Goal: Use online tool/utility: Use online tool/utility

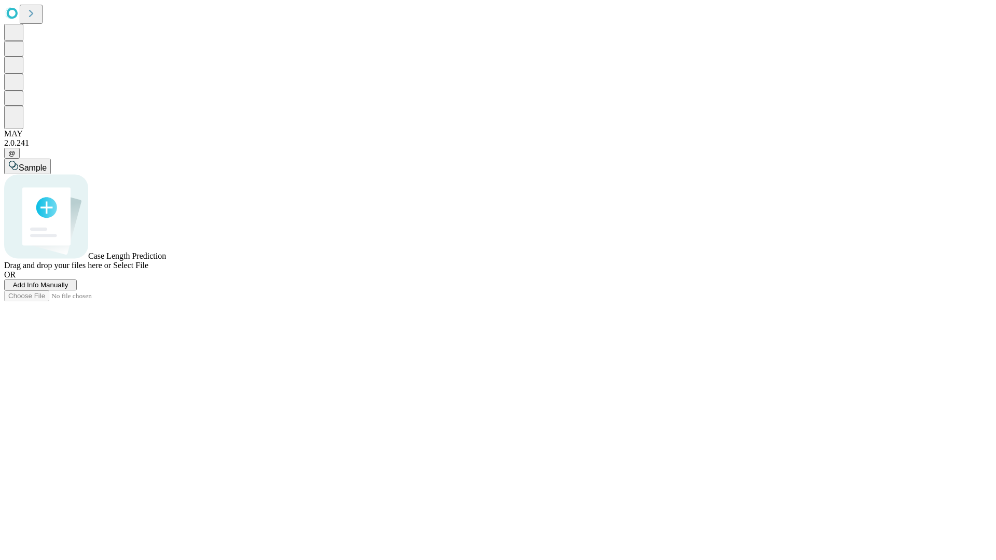
click at [68, 289] on span "Add Info Manually" at bounding box center [41, 285] width 56 height 8
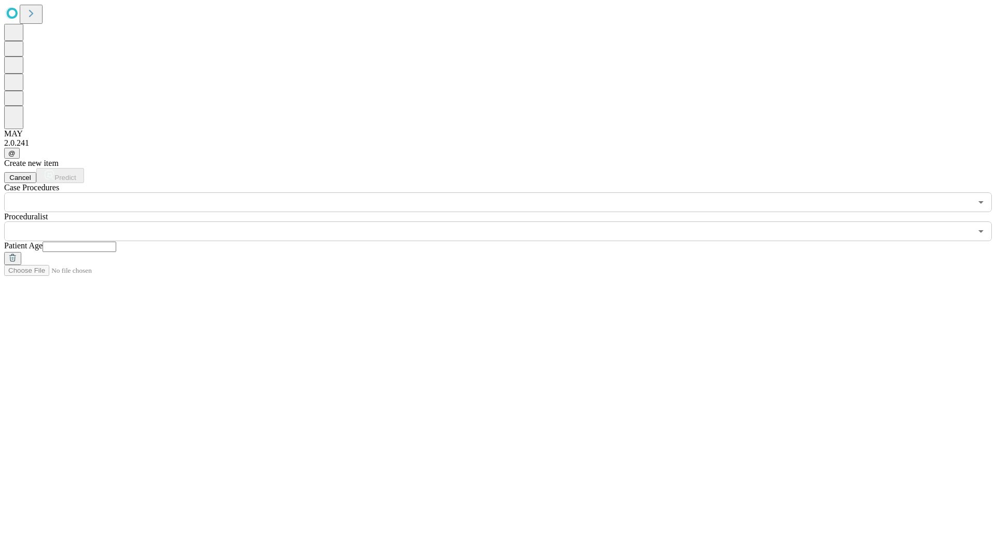
click at [116, 242] on input "text" at bounding box center [80, 247] width 74 height 10
type input "**"
click at [505, 222] on input "text" at bounding box center [488, 232] width 968 height 20
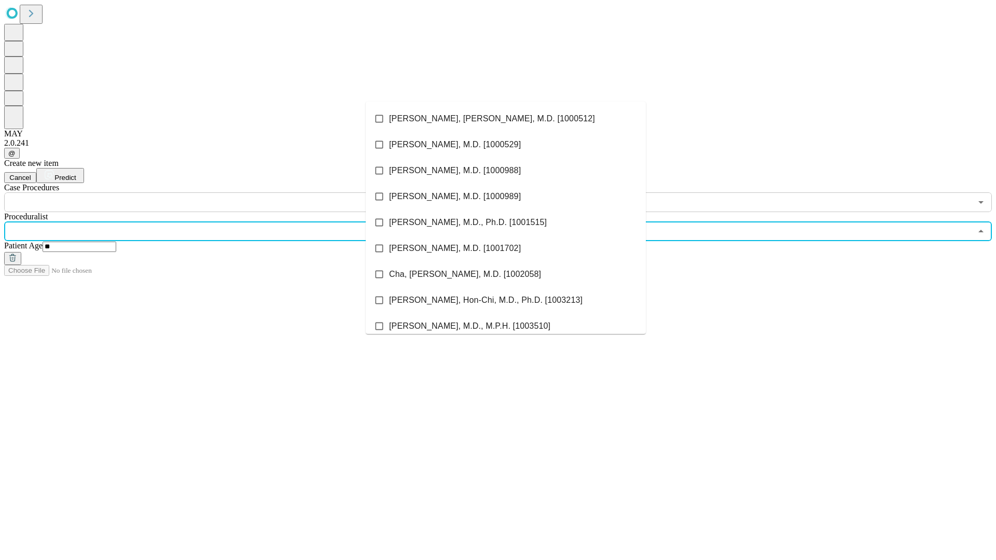
click at [506, 119] on li "[PERSON_NAME], [PERSON_NAME], M.D. [1000512]" at bounding box center [506, 119] width 280 height 26
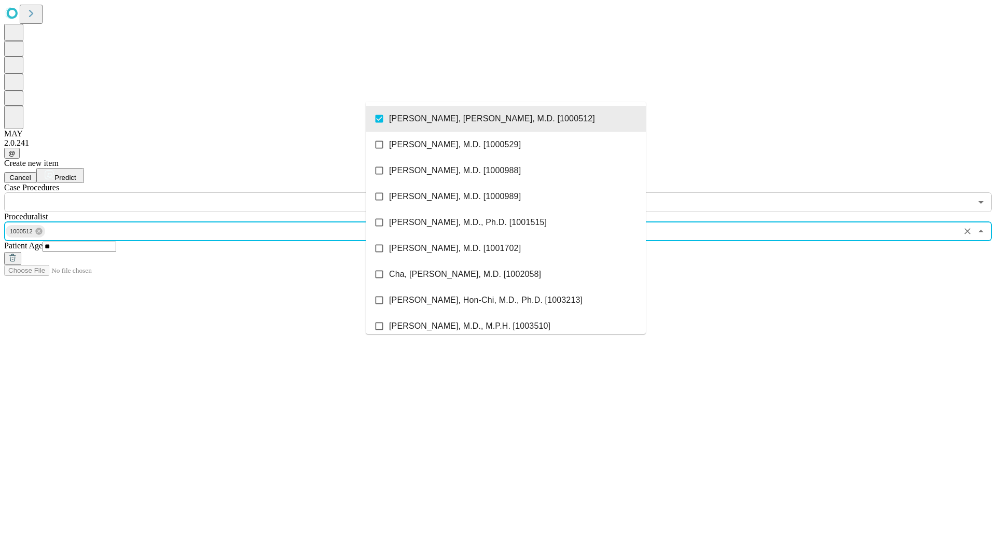
click at [218, 193] on input "text" at bounding box center [488, 203] width 968 height 20
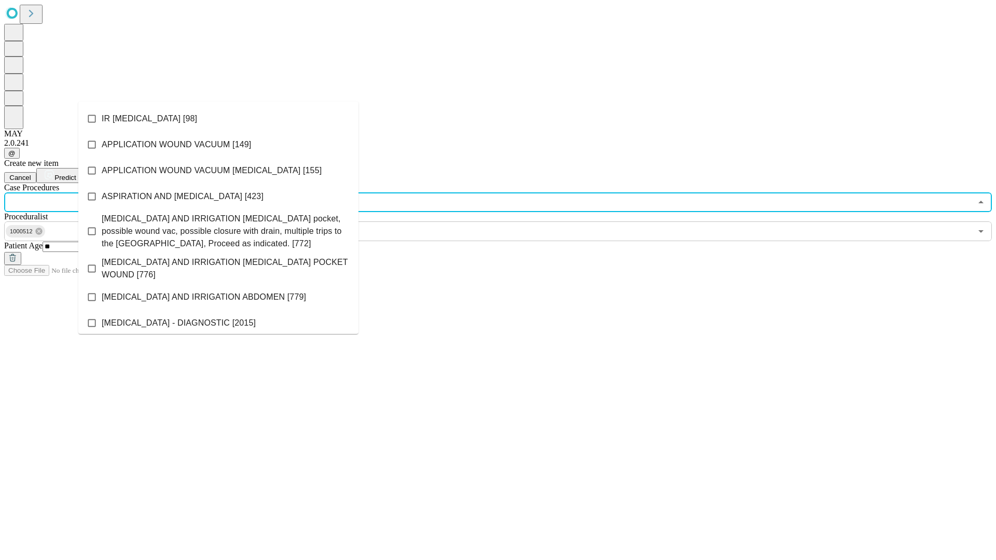
click at [218, 119] on li "IR [MEDICAL_DATA] [98]" at bounding box center [218, 119] width 280 height 26
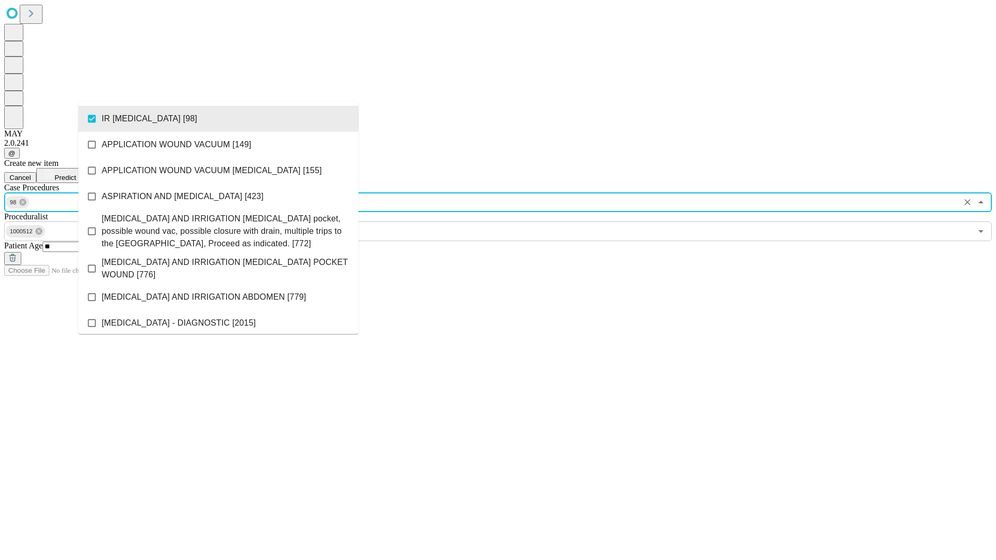
click at [76, 174] on span "Predict" at bounding box center [64, 178] width 21 height 8
